Goal: Find specific page/section: Find specific page/section

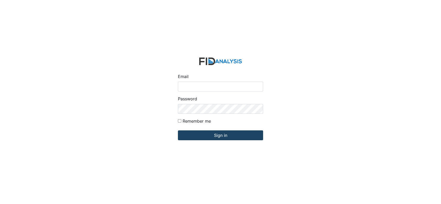
type input "[EMAIL_ADDRESS][DOMAIN_NAME]"
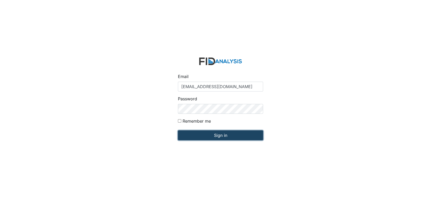
click at [213, 136] on input "Sign in" at bounding box center [220, 136] width 85 height 10
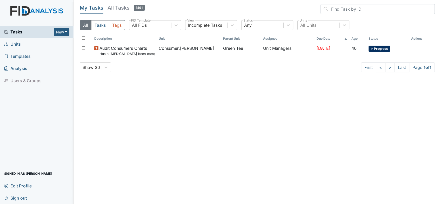
click at [16, 45] on span "Units" at bounding box center [12, 44] width 17 height 8
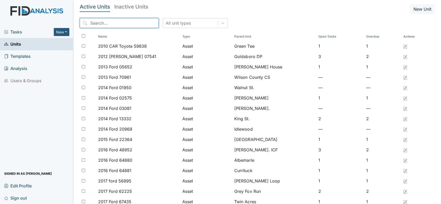
click at [104, 25] on input "search" at bounding box center [119, 23] width 79 height 10
type input "r"
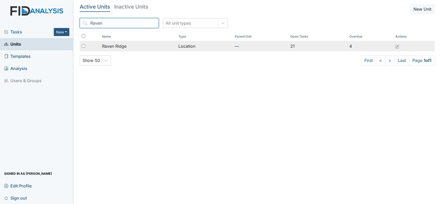
type input "Raven"
click at [111, 48] on span "Raven Ridge" at bounding box center [114, 46] width 24 height 6
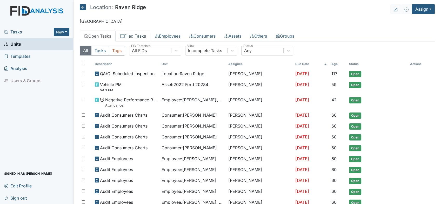
click at [137, 38] on link "Filed Tasks" at bounding box center [132, 36] width 35 height 11
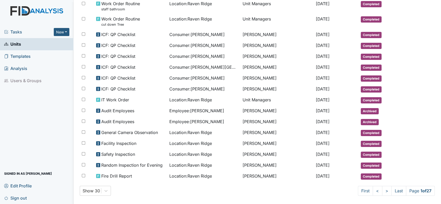
scroll to position [253, 0]
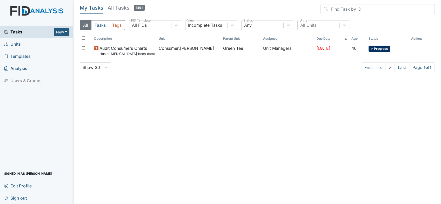
click at [15, 46] on span "Units" at bounding box center [12, 44] width 17 height 8
